Goal: Task Accomplishment & Management: Manage account settings

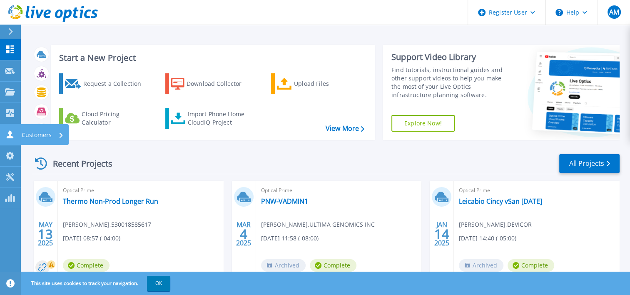
click at [8, 129] on link "Customers Customers" at bounding box center [10, 134] width 21 height 21
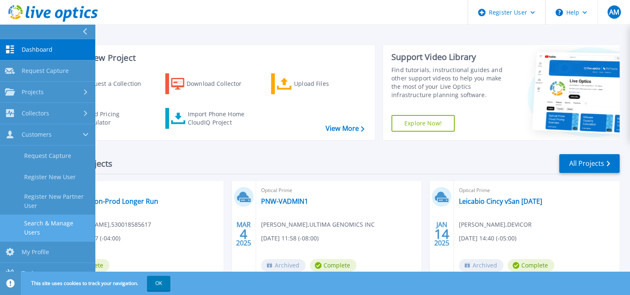
click at [57, 219] on link "Search & Manage Users" at bounding box center [47, 227] width 95 height 27
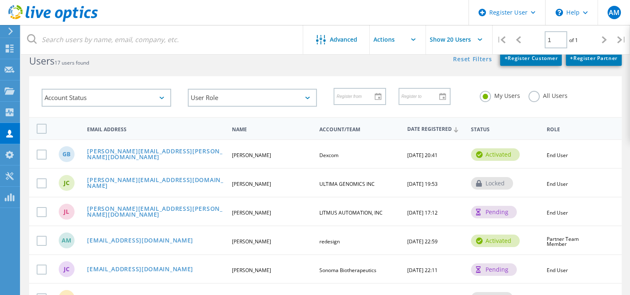
scroll to position [27, 0]
click at [107, 153] on link "[PERSON_NAME][EMAIL_ADDRESS][PERSON_NAME][DOMAIN_NAME]" at bounding box center [155, 154] width 137 height 13
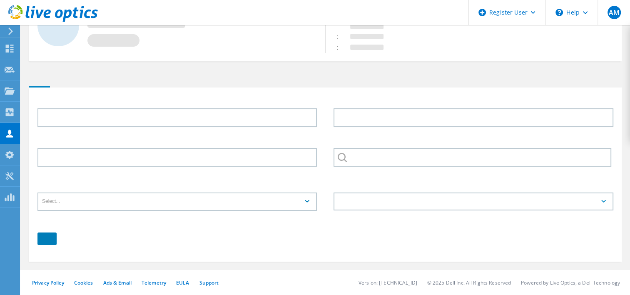
type input "Greg"
type input "Brown"
type input "Dexcom"
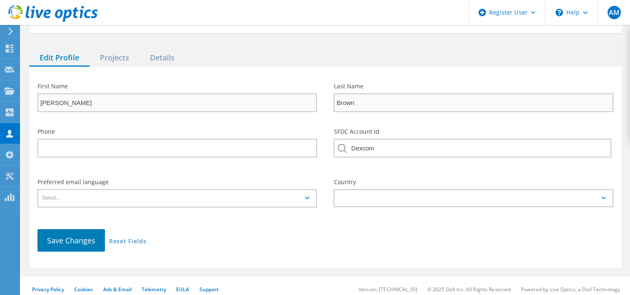
scroll to position [87, 0]
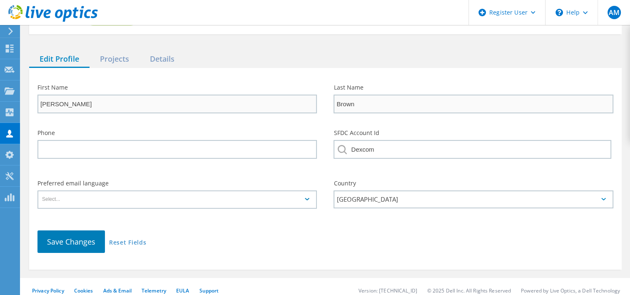
click at [116, 38] on div "❮ Back to Search GB Greg Brown greg.brown@dexcom.com Activated Role: End User C…" at bounding box center [325, 107] width 609 height 342
click at [118, 51] on div "Projects" at bounding box center [114, 59] width 50 height 17
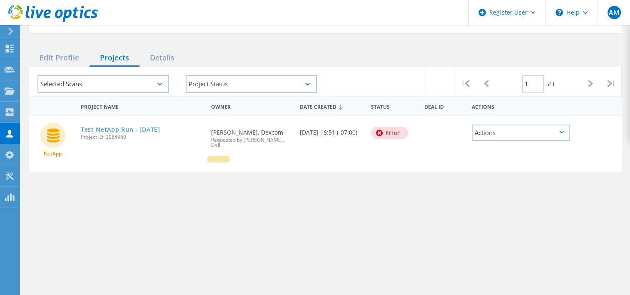
scroll to position [87, 0]
click at [562, 132] on icon at bounding box center [561, 133] width 5 height 2
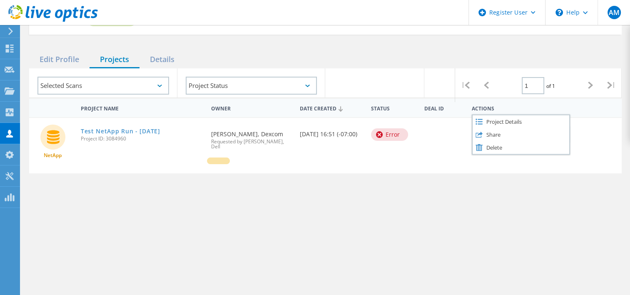
click at [382, 176] on div "Project Name Owner Date Created Status Deal Id Actions NetApp Test NetApp Run -…" at bounding box center [325, 206] width 592 height 216
click at [561, 126] on div "Actions" at bounding box center [520, 134] width 98 height 16
click at [515, 115] on div "Project Details" at bounding box center [520, 121] width 97 height 13
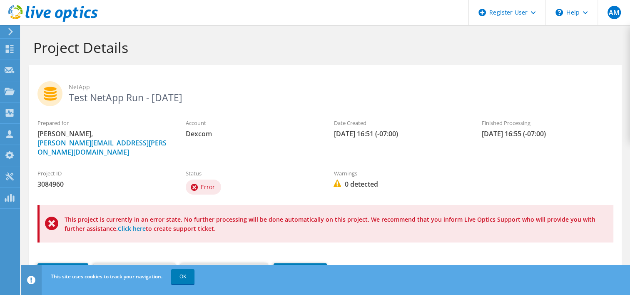
scroll to position [43, 0]
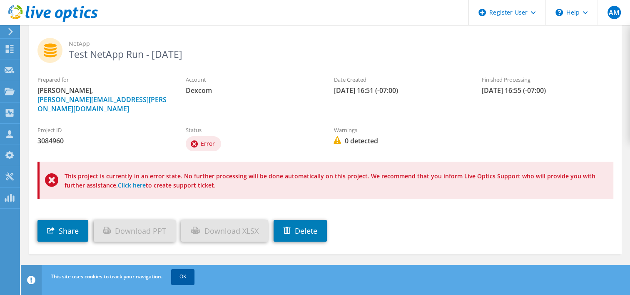
click at [188, 276] on link "OK" at bounding box center [182, 276] width 23 height 15
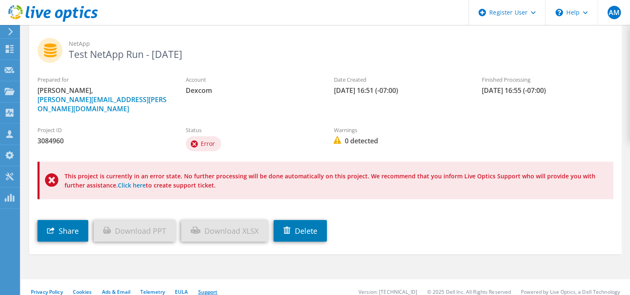
click at [212, 288] on link "Support" at bounding box center [208, 291] width 20 height 7
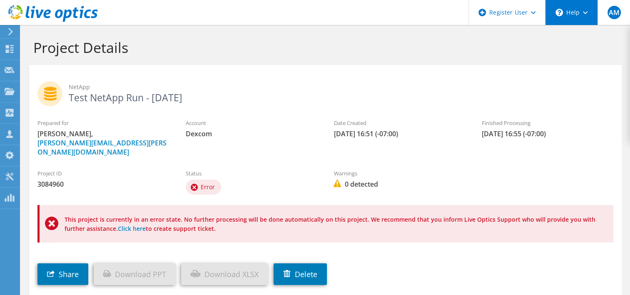
click at [587, 16] on div "\n Help" at bounding box center [571, 12] width 52 height 25
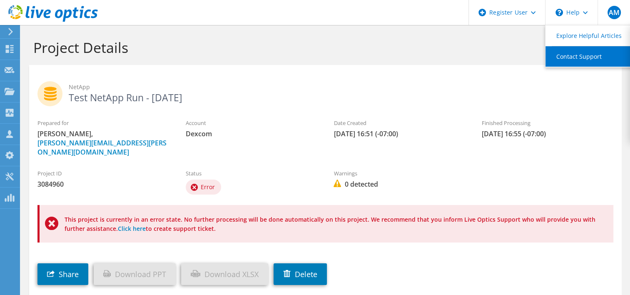
click at [584, 57] on link "Contact Support" at bounding box center [591, 56] width 93 height 20
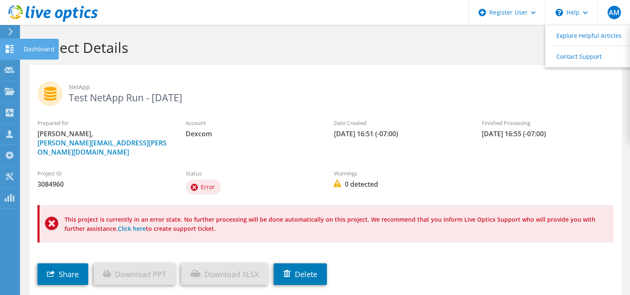
click at [8, 52] on use at bounding box center [10, 49] width 8 height 8
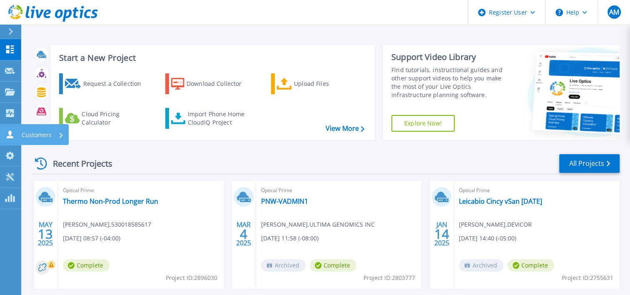
click at [17, 135] on link "Customers Customers" at bounding box center [10, 134] width 21 height 21
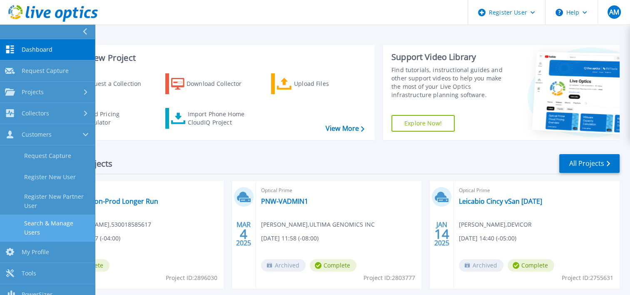
click at [41, 223] on link "Search & Manage Users" at bounding box center [47, 227] width 95 height 27
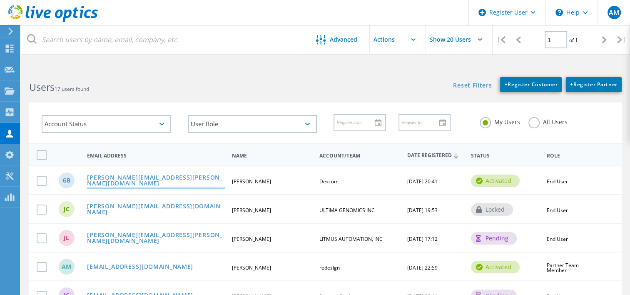
click at [116, 180] on link "[PERSON_NAME][EMAIL_ADDRESS][PERSON_NAME][DOMAIN_NAME]" at bounding box center [155, 180] width 137 height 13
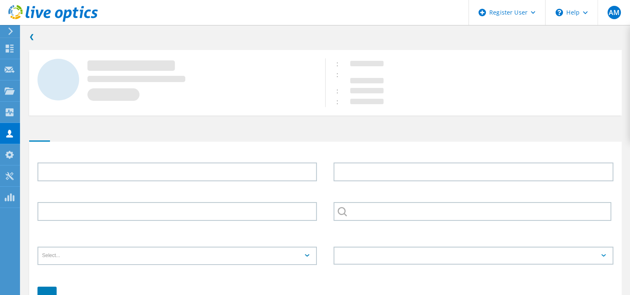
type input "[PERSON_NAME]"
type input "Brown"
type input "Dexcom"
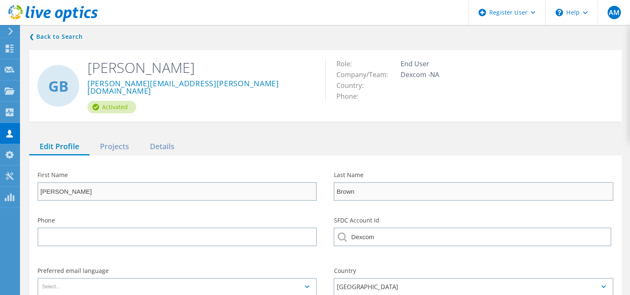
scroll to position [5, 0]
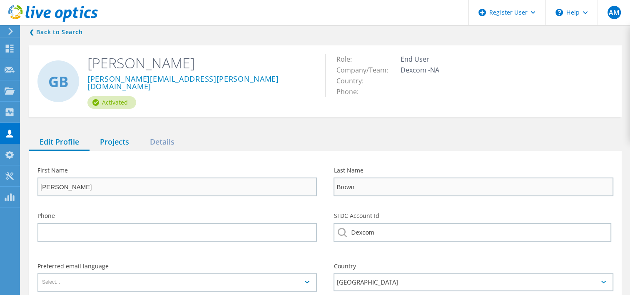
click at [118, 134] on div "Projects" at bounding box center [114, 142] width 50 height 17
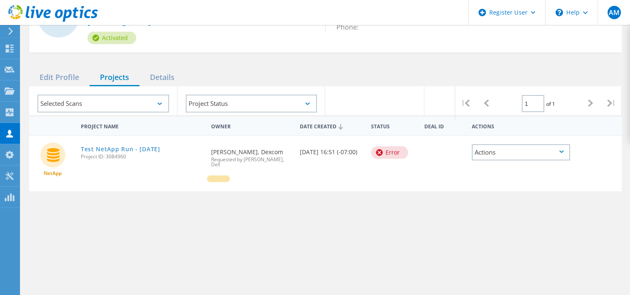
scroll to position [38, 0]
